Goal: Browse casually

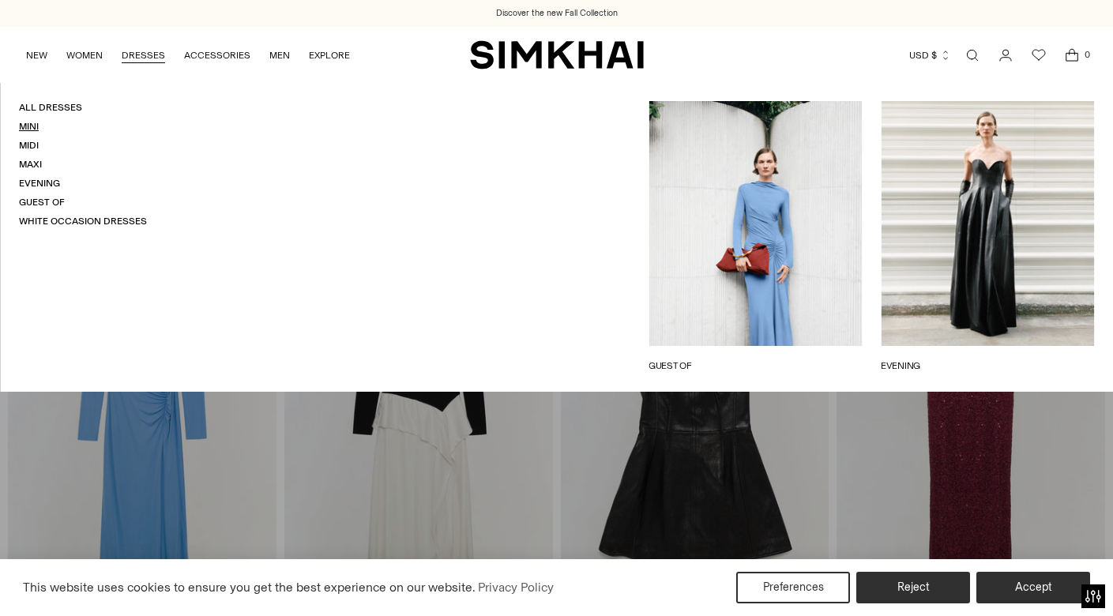
click at [19, 125] on link "Mini" at bounding box center [29, 126] width 20 height 11
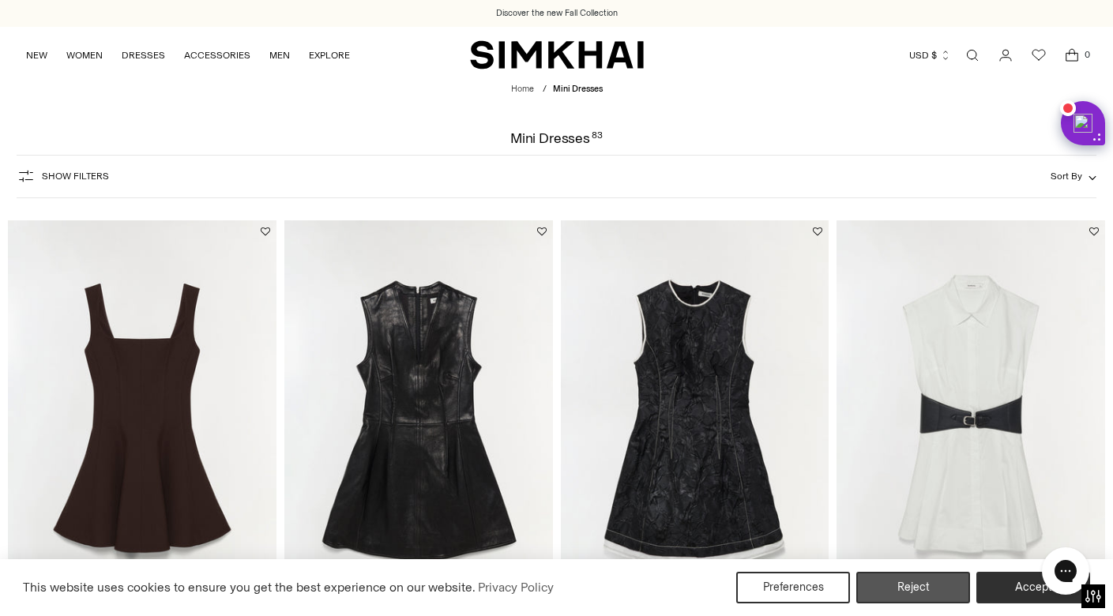
click at [909, 579] on button "Reject" at bounding box center [914, 588] width 114 height 32
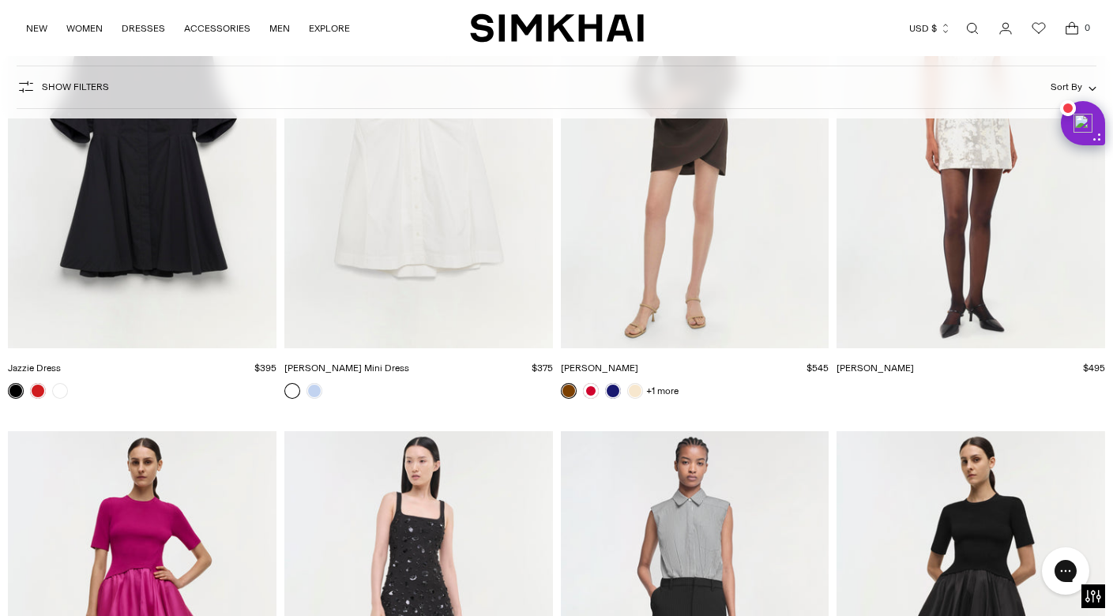
scroll to position [8434, 0]
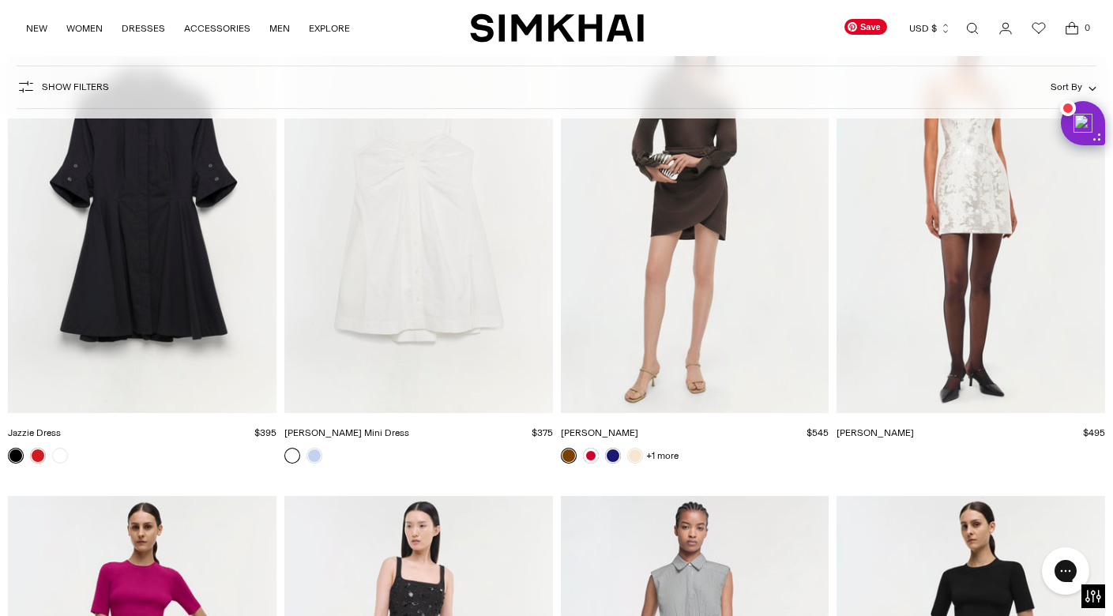
click at [0, 0] on img "Lydia Dress" at bounding box center [0, 0] width 0 height 0
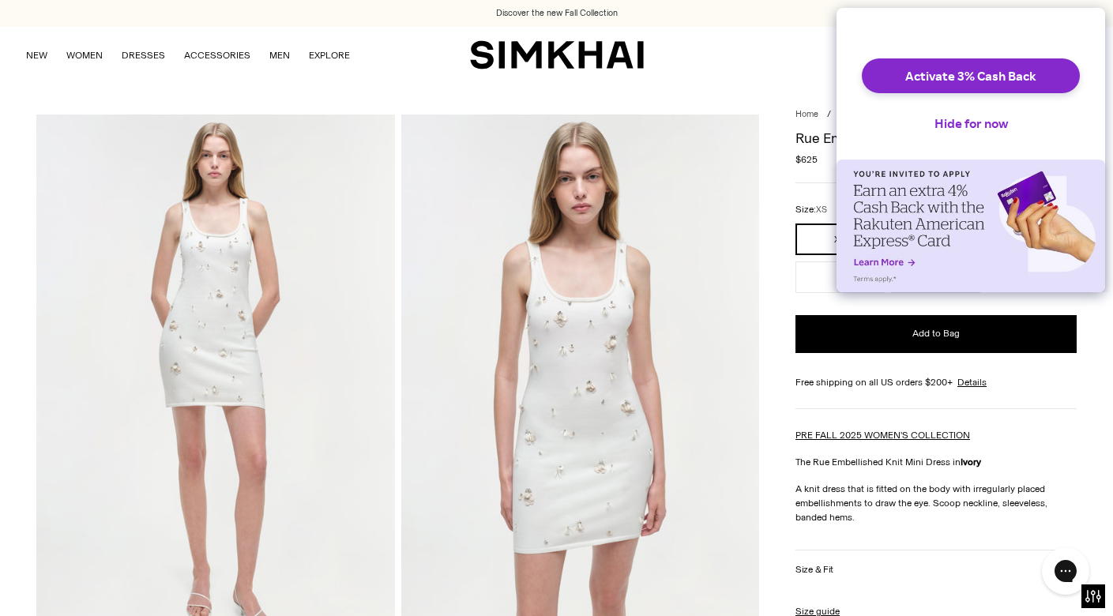
click at [902, 131] on div "Activate 3% Cash Back Hide for now" at bounding box center [971, 84] width 269 height 152
click at [947, 132] on button "Hide for now" at bounding box center [971, 123] width 99 height 35
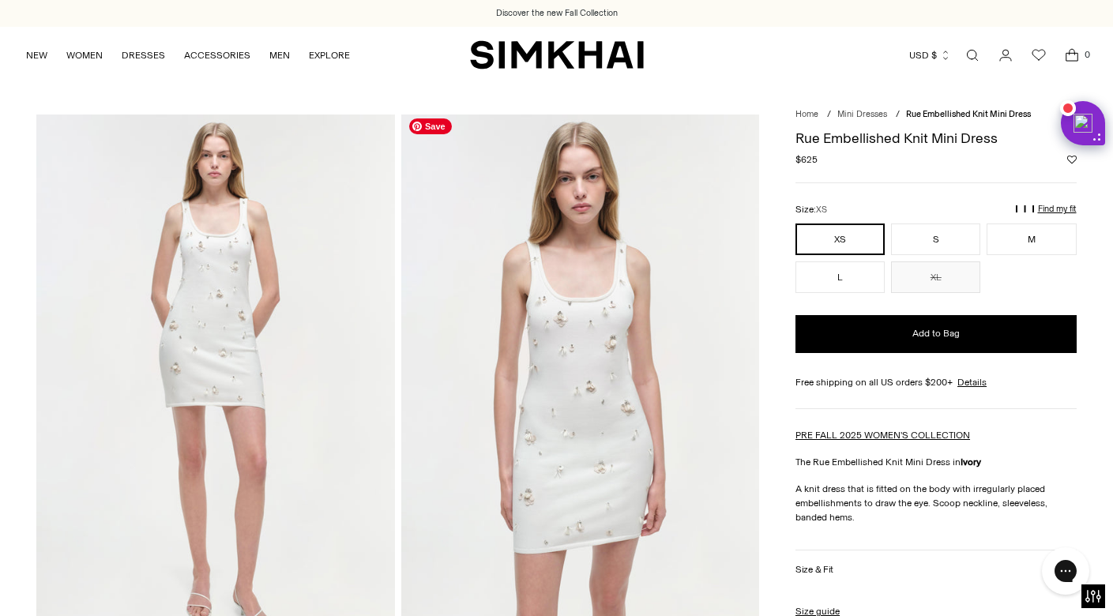
click at [621, 378] on img at bounding box center [580, 383] width 358 height 537
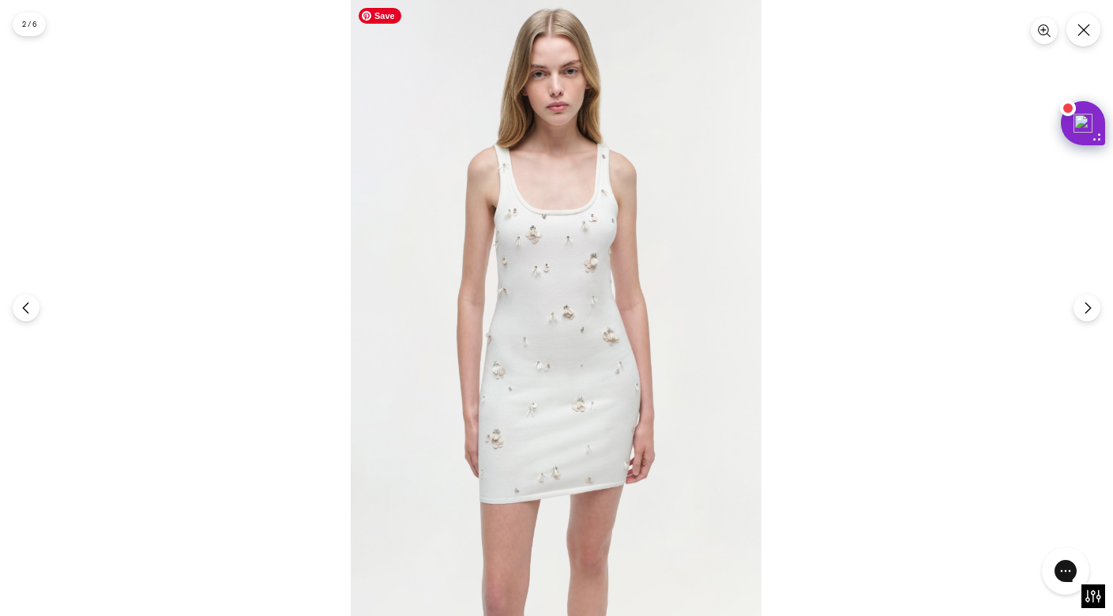
click at [584, 269] on img at bounding box center [556, 308] width 411 height 616
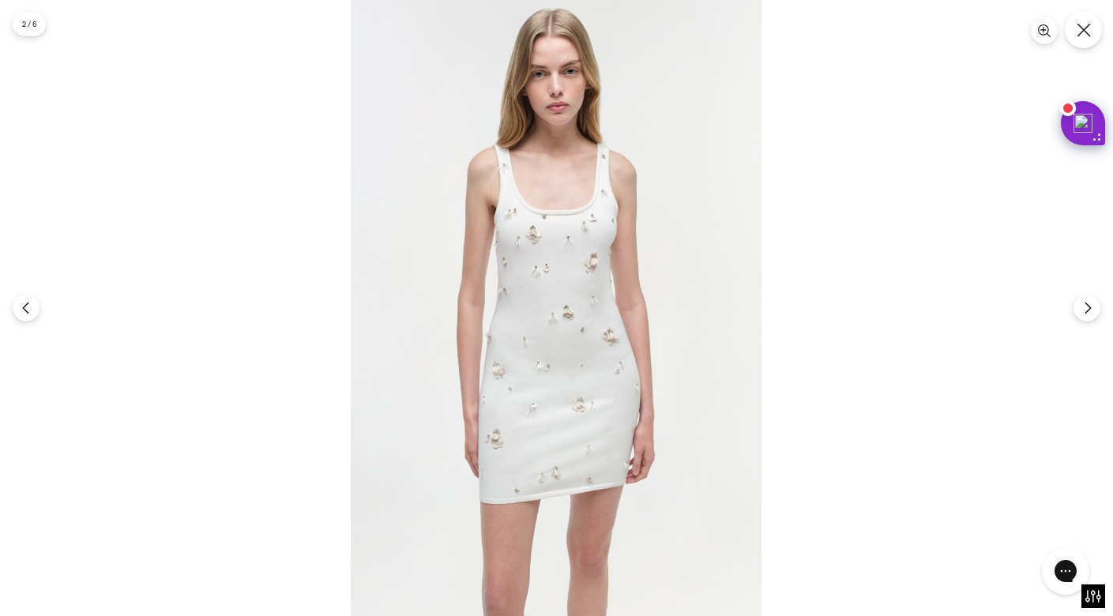
click at [1079, 35] on icon "Close" at bounding box center [1083, 29] width 13 height 13
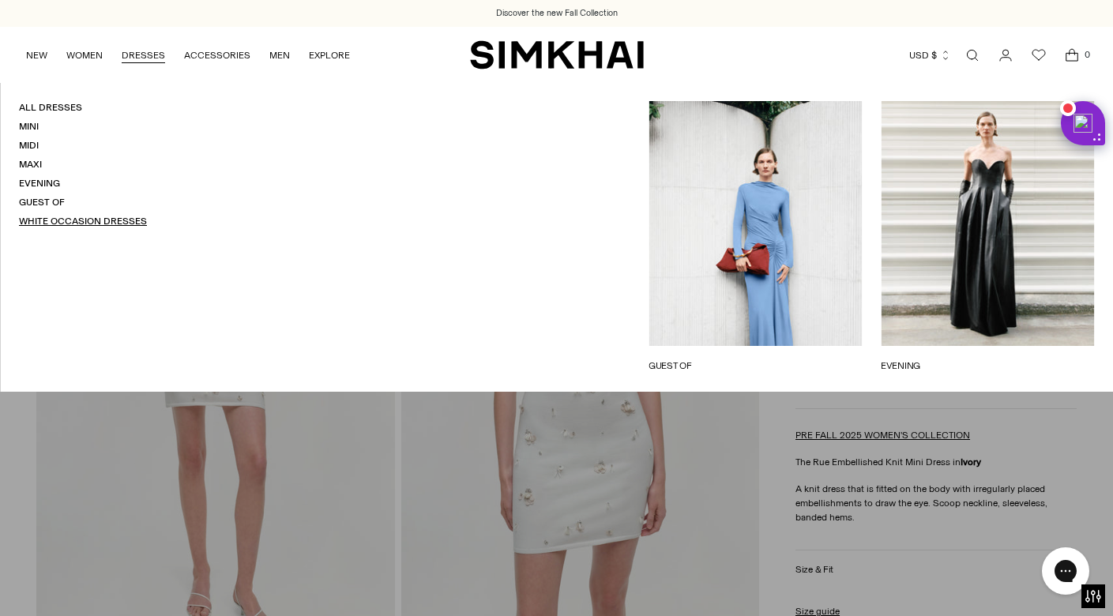
click at [51, 217] on link "White Occasion Dresses" at bounding box center [83, 221] width 128 height 11
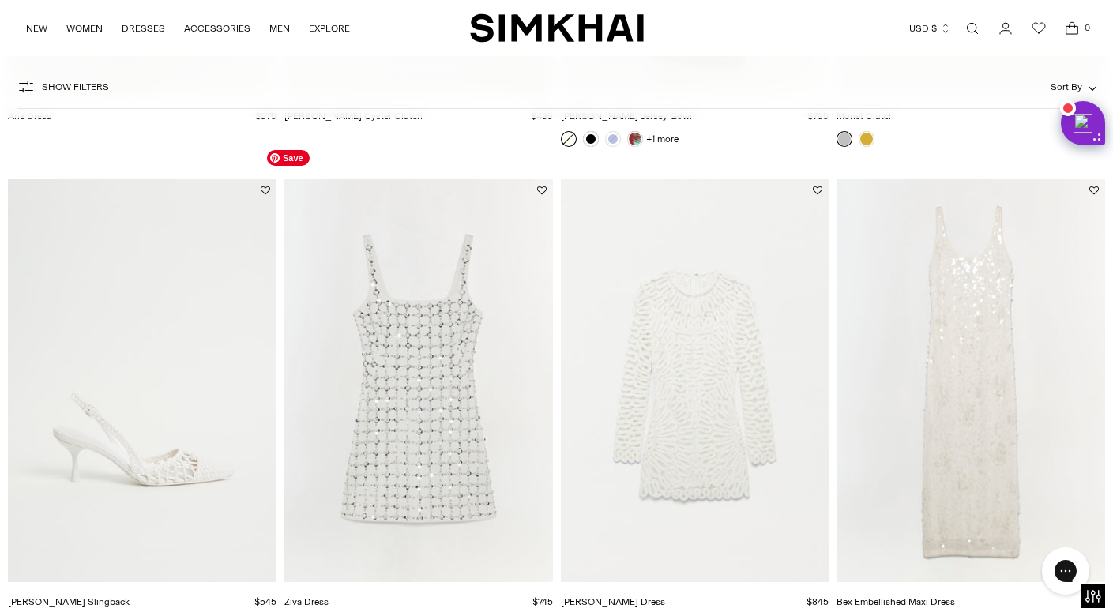
scroll to position [2456, 0]
click at [0, 0] on img "Ziva Dress" at bounding box center [0, 0] width 0 height 0
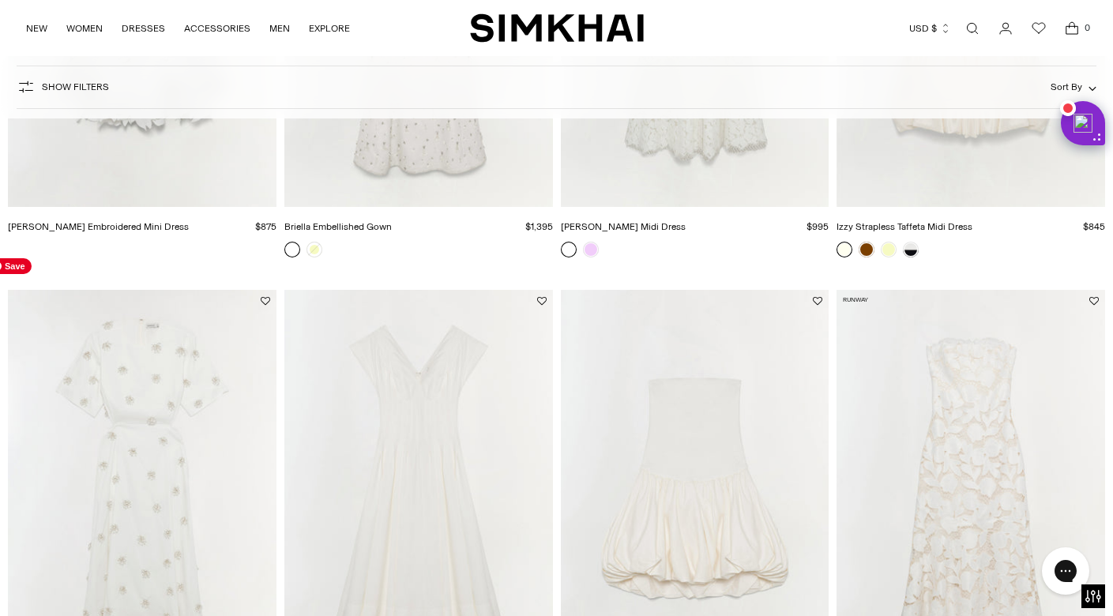
scroll to position [1172, 0]
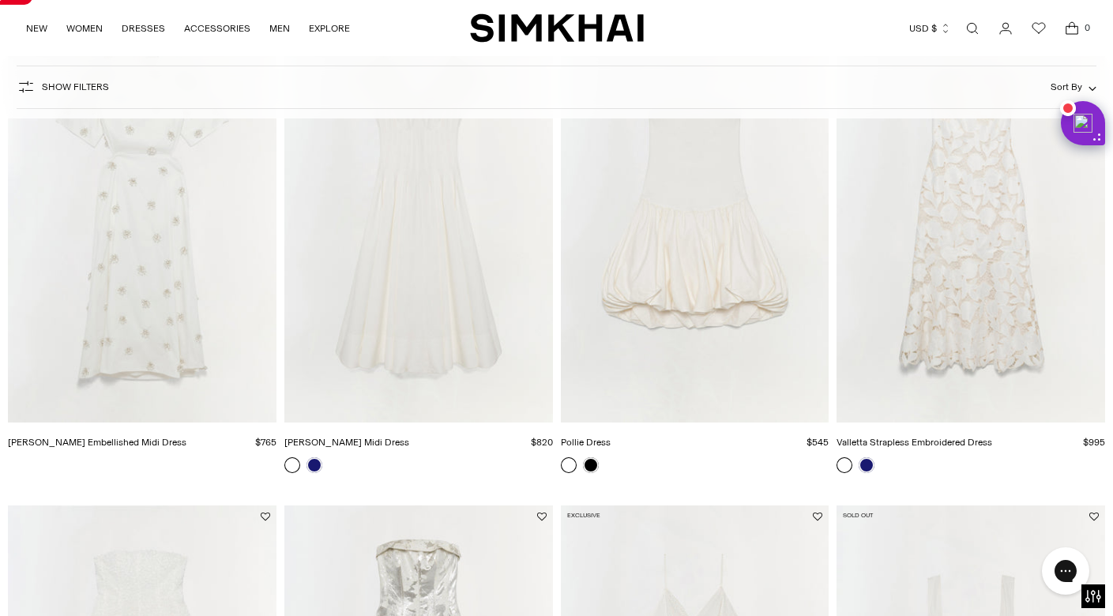
click at [0, 0] on img "Starla Embellished Midi Dress" at bounding box center [0, 0] width 0 height 0
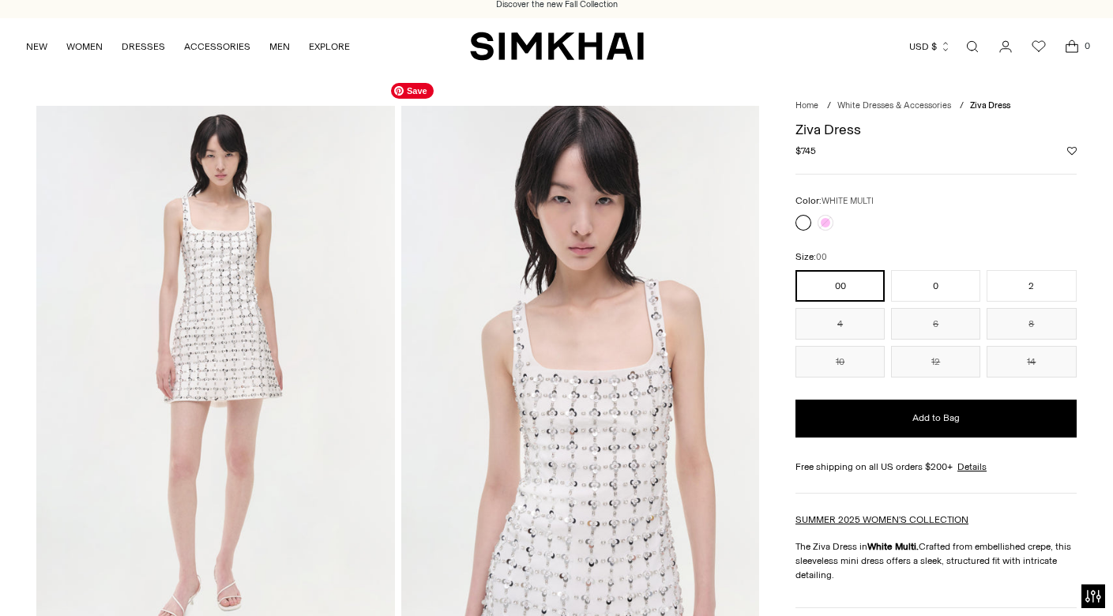
click at [585, 448] on img at bounding box center [580, 374] width 358 height 537
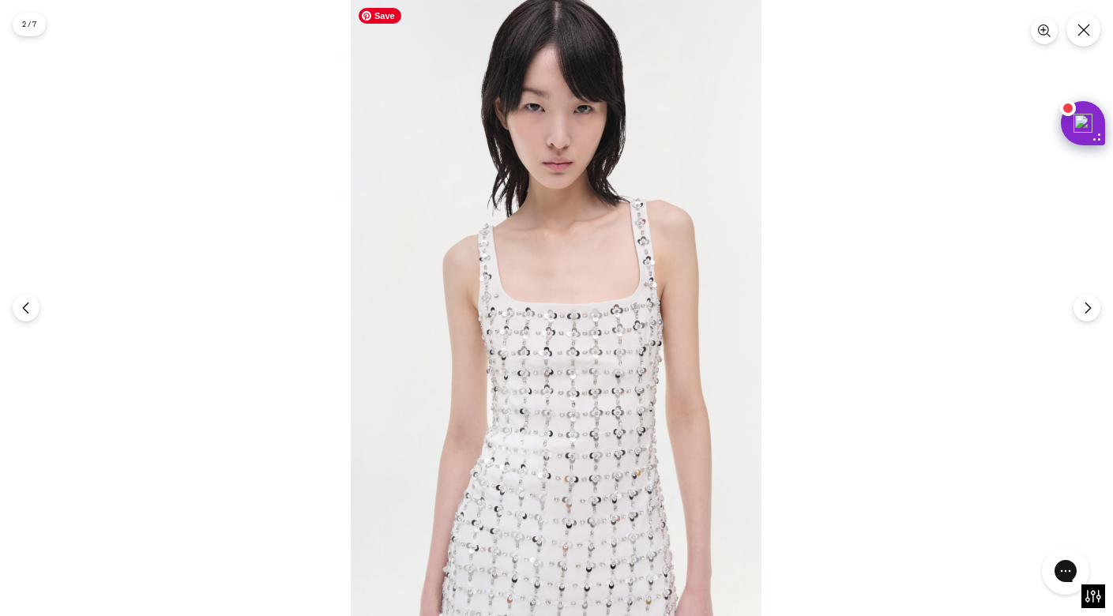
click at [582, 448] on img at bounding box center [556, 308] width 411 height 616
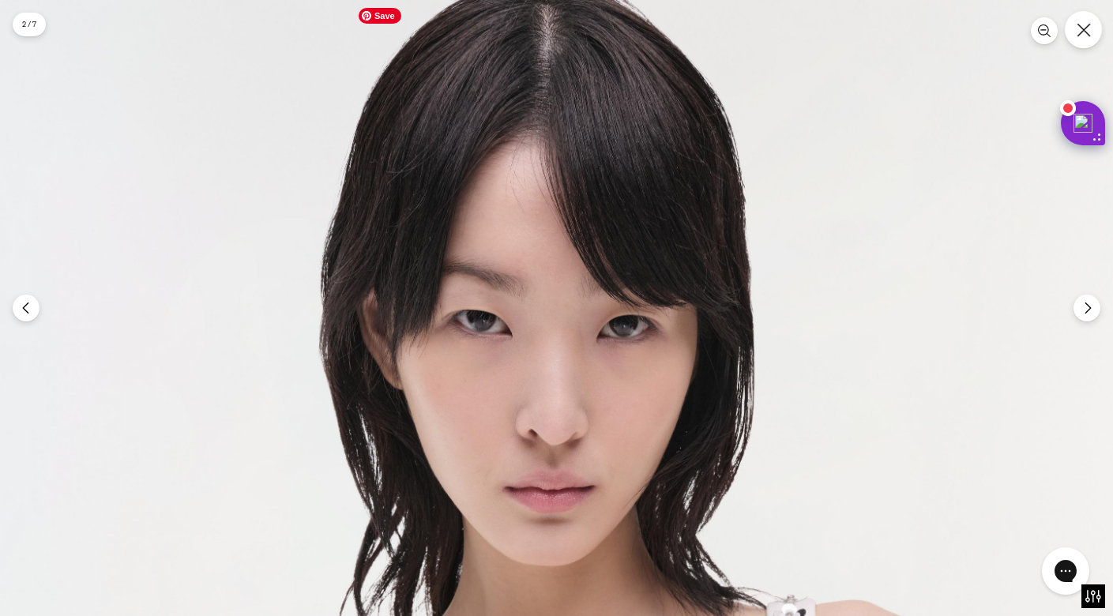
click at [1084, 43] on button "Close" at bounding box center [1083, 29] width 37 height 37
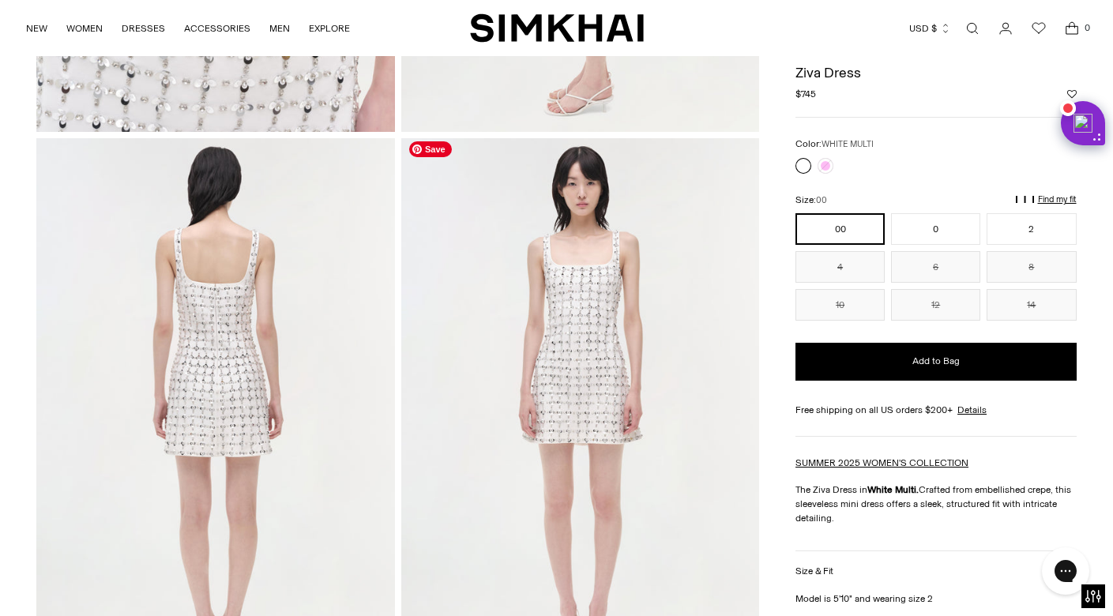
scroll to position [476, 0]
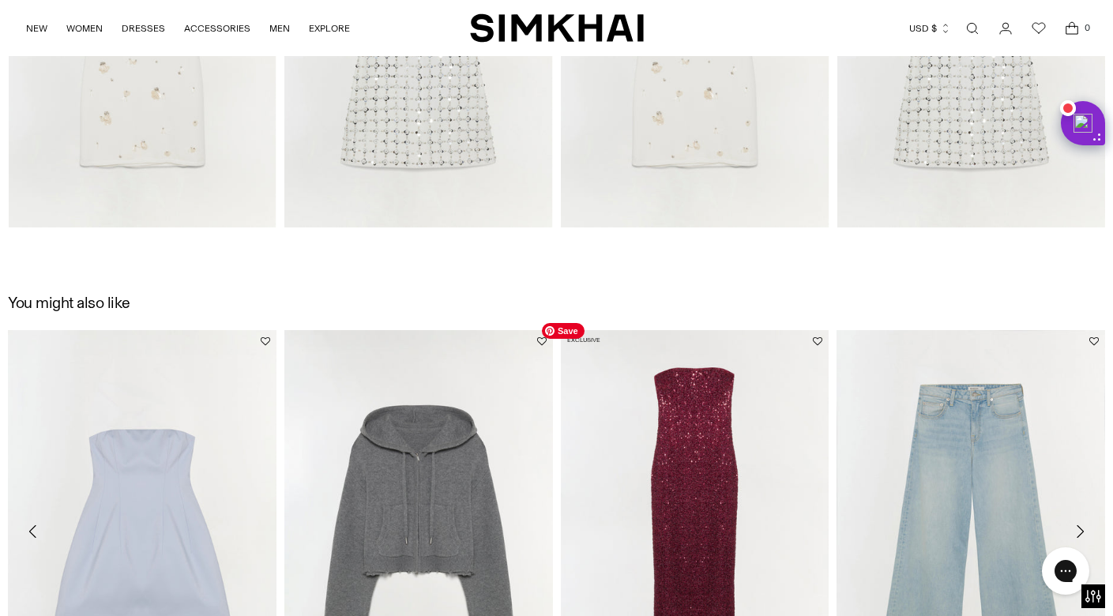
scroll to position [2381, 0]
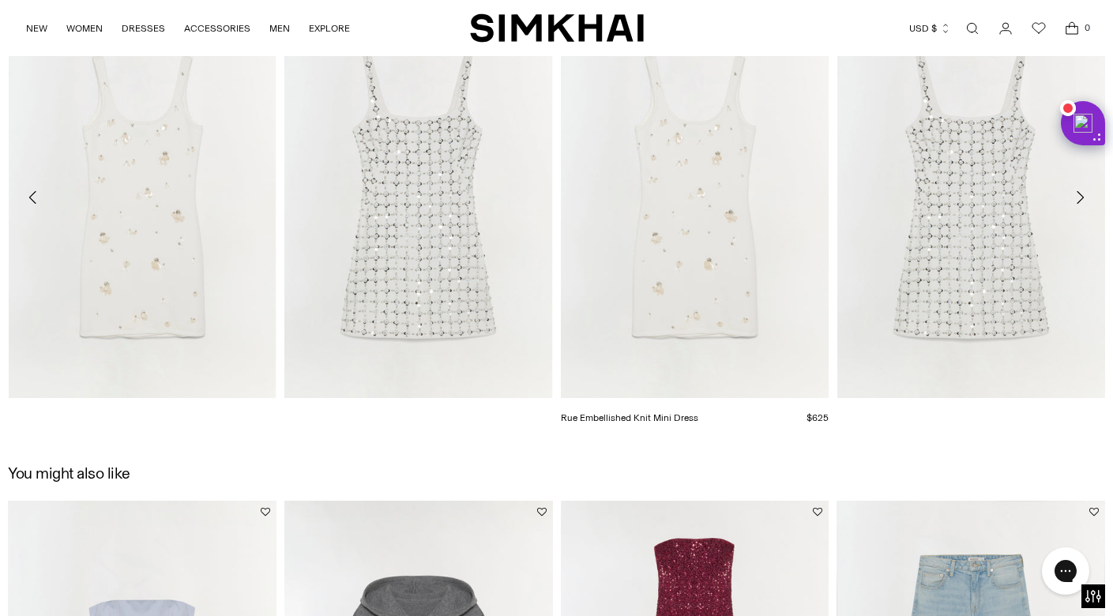
click at [0, 0] on img "Rue Embellished Knit Mini Dress" at bounding box center [0, 0] width 0 height 0
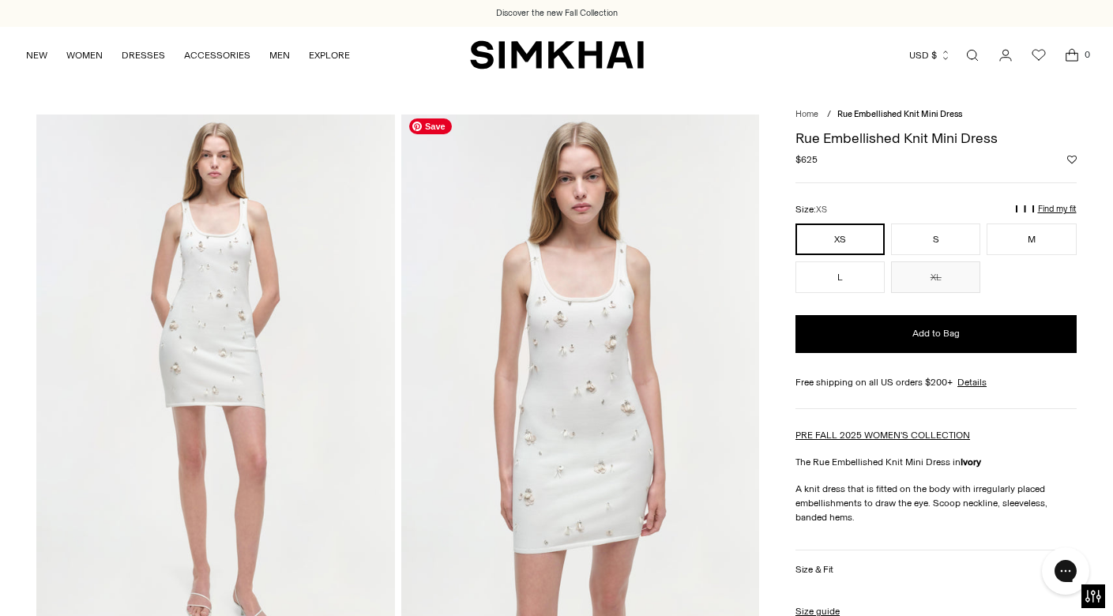
click at [619, 378] on img at bounding box center [580, 383] width 358 height 537
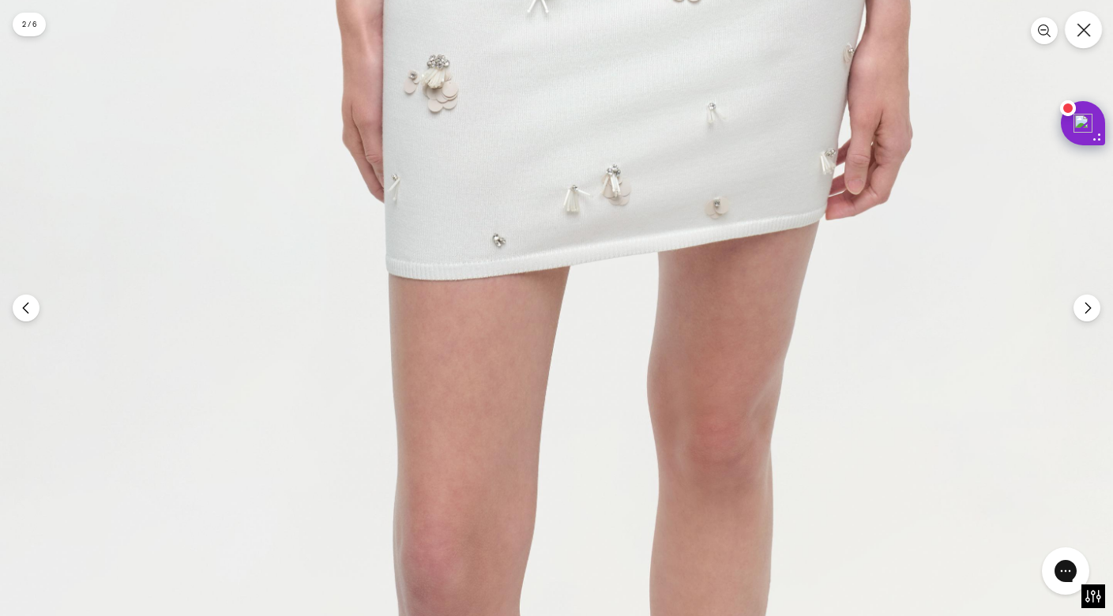
click at [1071, 31] on button "Close" at bounding box center [1083, 29] width 37 height 37
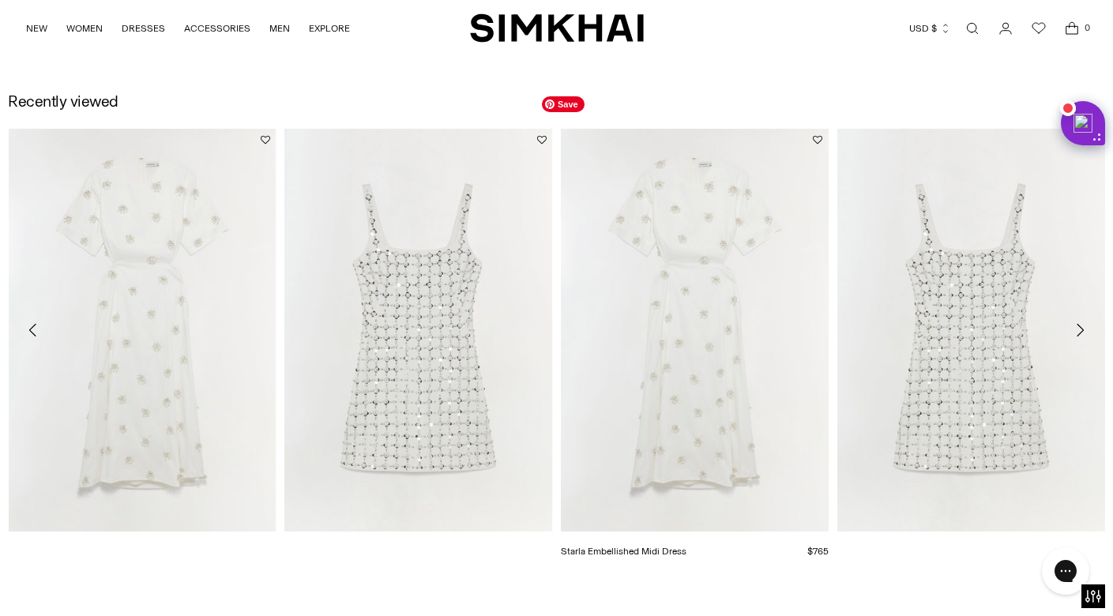
scroll to position [1705, 0]
click at [0, 0] on img "Starla Embellished Midi Dress" at bounding box center [0, 0] width 0 height 0
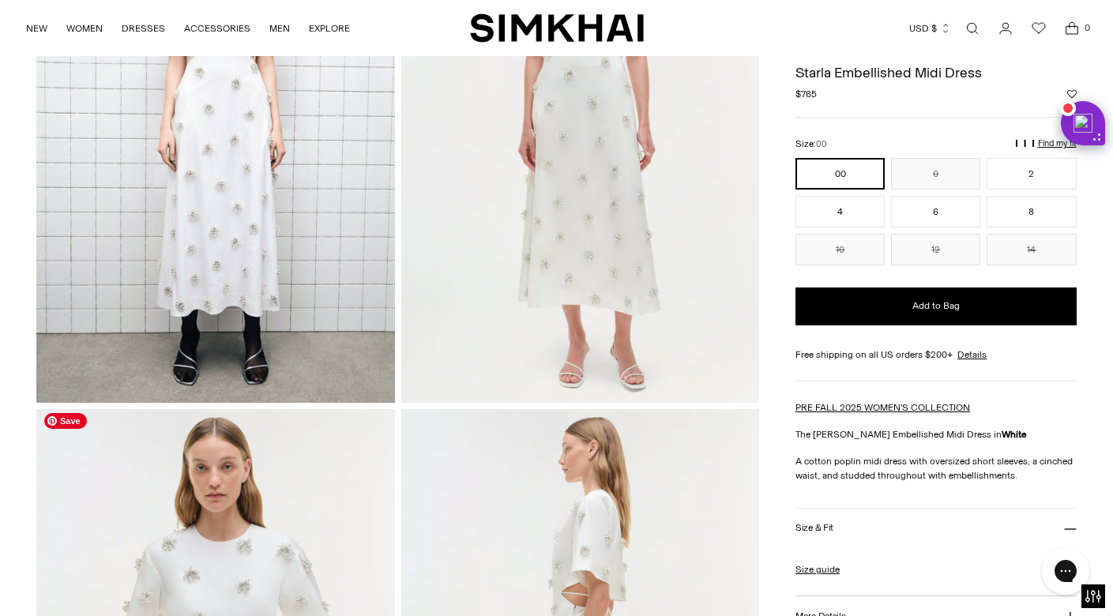
scroll to position [126, 0]
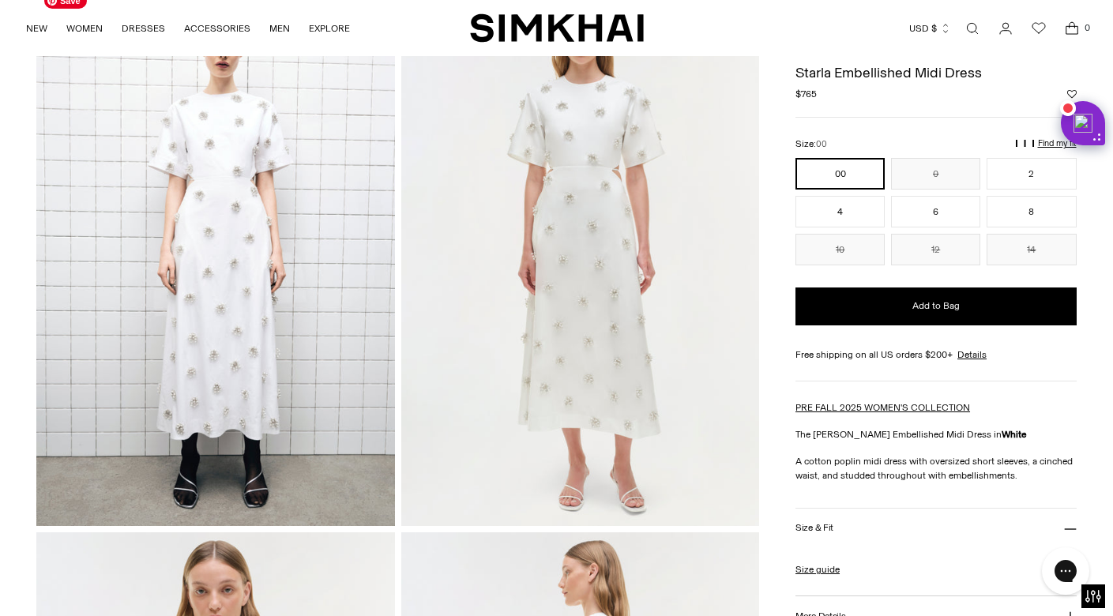
click at [250, 165] on img at bounding box center [215, 257] width 358 height 537
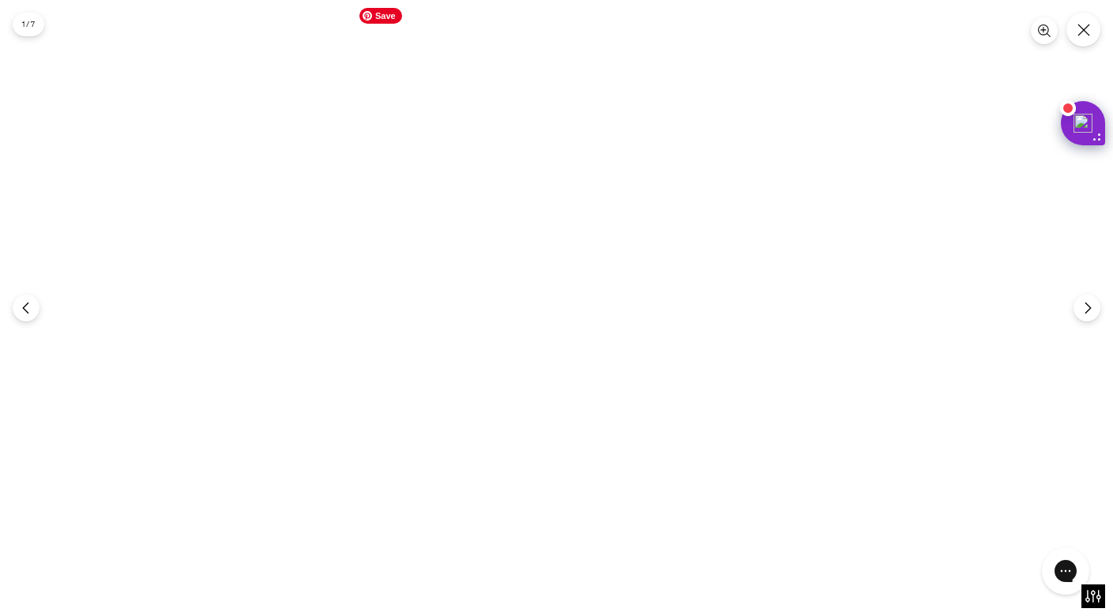
click at [556, 243] on img at bounding box center [557, 308] width 411 height 616
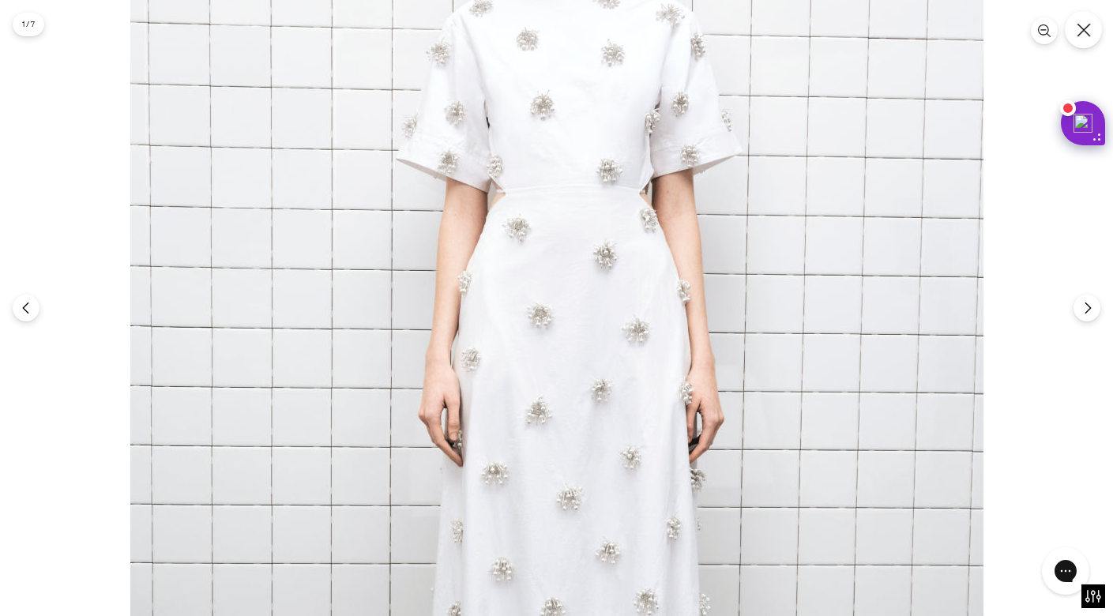
click at [1090, 24] on icon "Close" at bounding box center [1084, 30] width 14 height 14
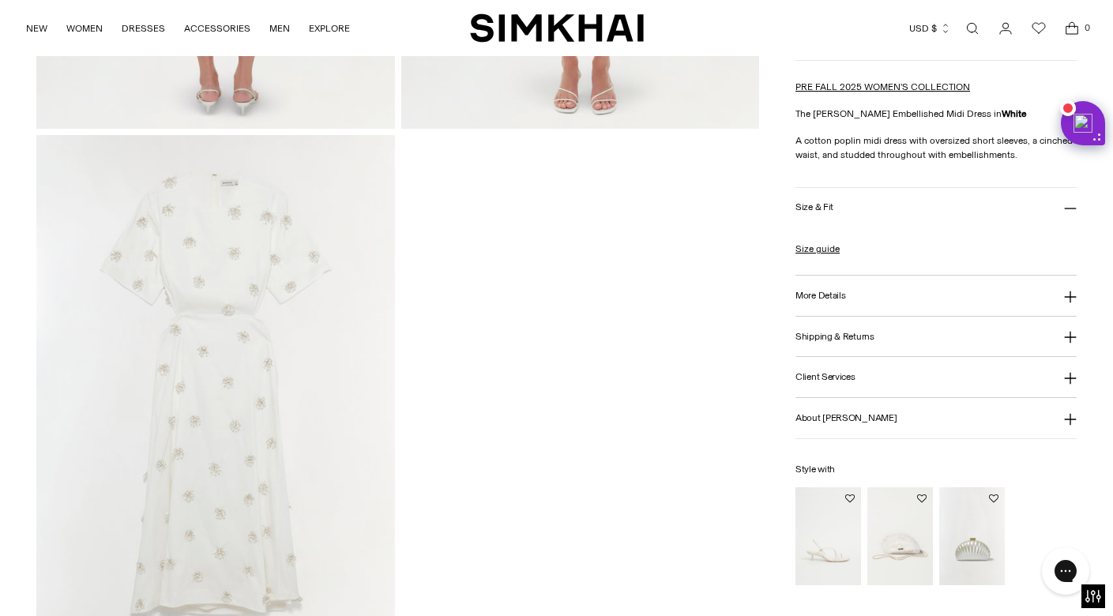
scroll to position [934, 0]
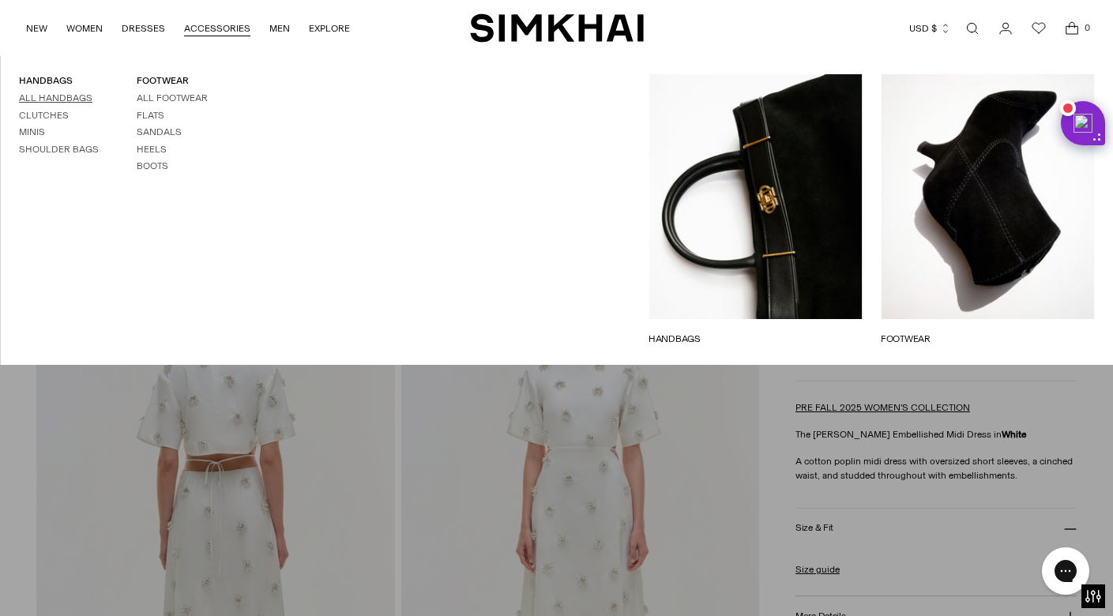
click at [80, 96] on link "All Handbags" at bounding box center [55, 97] width 73 height 11
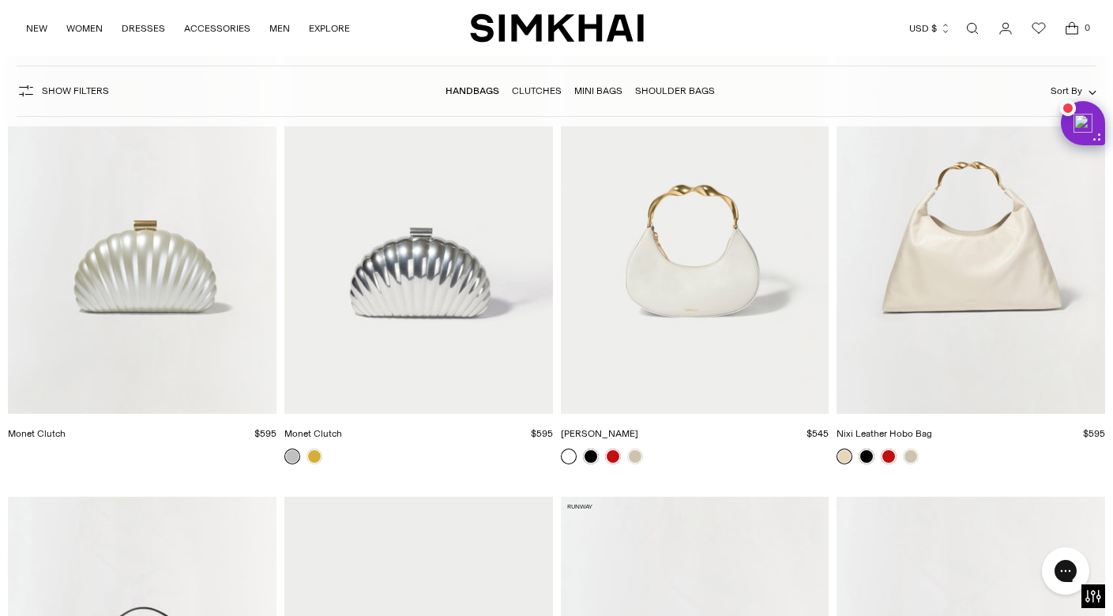
scroll to position [3126, 0]
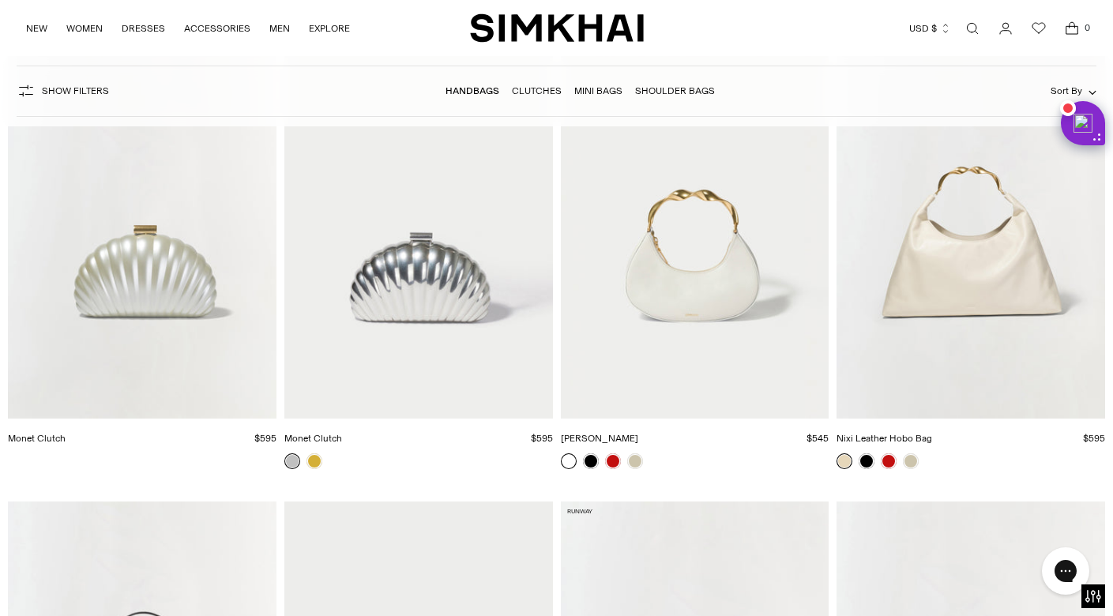
click at [0, 0] on img "Nixi Hobo" at bounding box center [0, 0] width 0 height 0
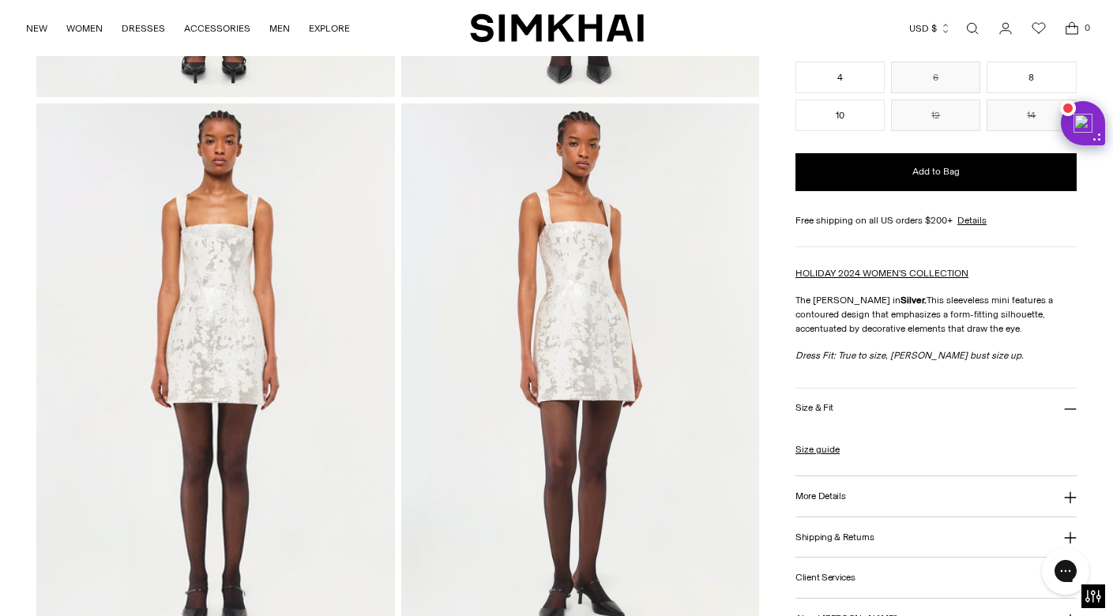
scroll to position [808, 0]
